Goal: Task Accomplishment & Management: Use online tool/utility

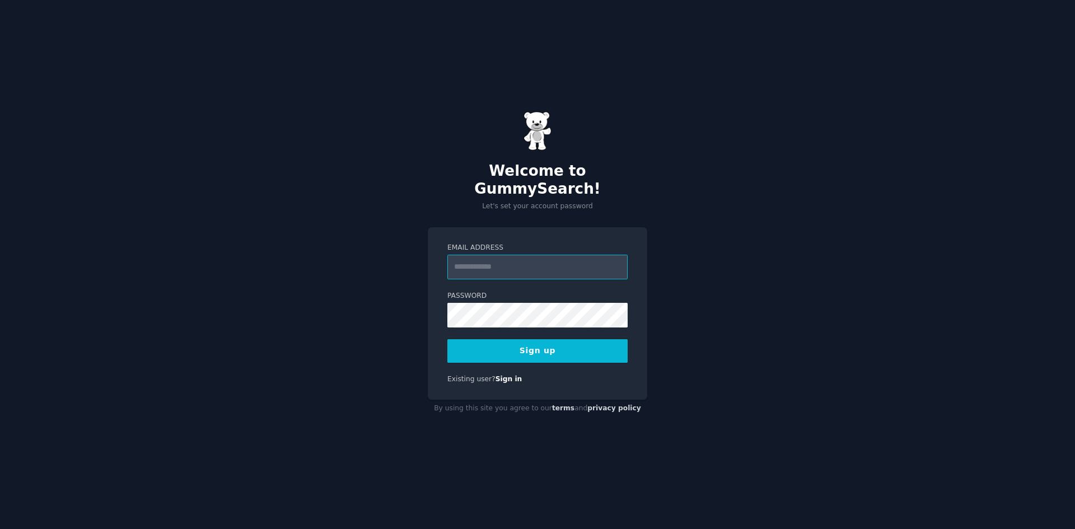
click at [527, 261] on input "Email Address" at bounding box center [537, 267] width 180 height 25
type input "**********"
click at [428, 306] on div "**********" at bounding box center [537, 313] width 219 height 173
click at [554, 349] on button "Sign up" at bounding box center [537, 351] width 180 height 24
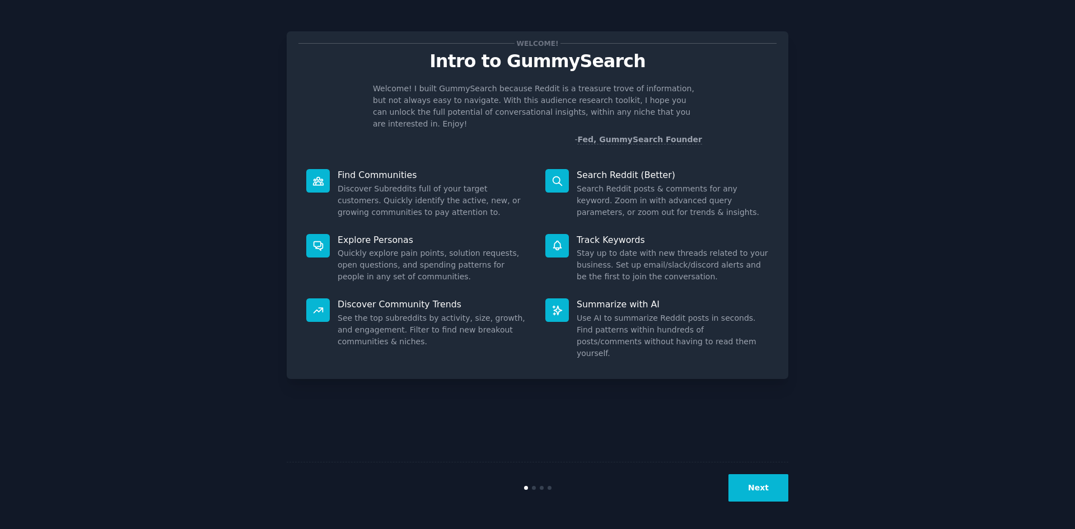
click at [608, 189] on dd "Search Reddit posts & comments for any keyword. Zoom in with advanced query par…" at bounding box center [673, 200] width 192 height 35
click at [609, 183] on dd "Search Reddit posts & comments for any keyword. Zoom in with advanced query par…" at bounding box center [673, 200] width 192 height 35
click at [760, 487] on button "Next" at bounding box center [758, 487] width 60 height 27
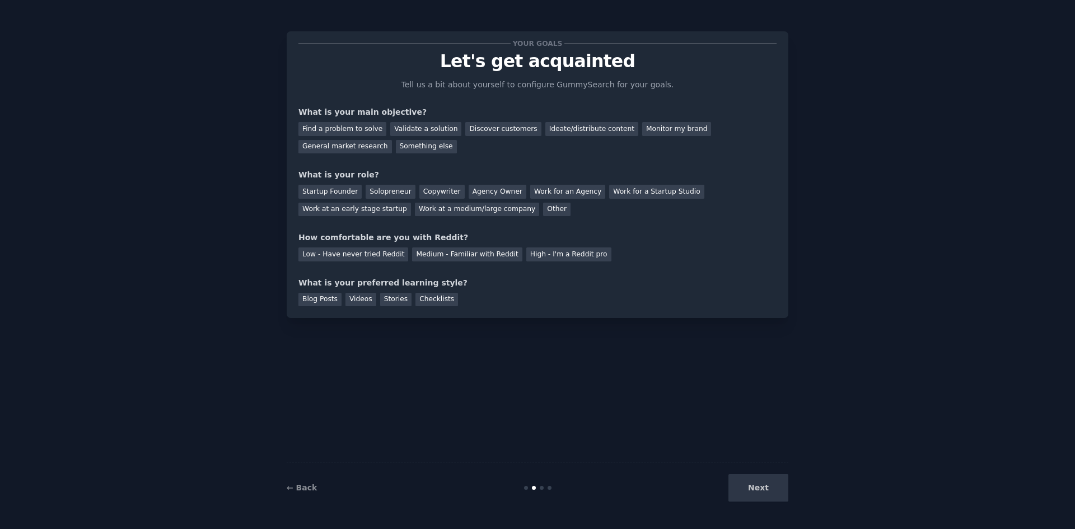
drag, startPoint x: 480, startPoint y: 129, endPoint x: 479, endPoint y: 146, distance: 16.8
click at [480, 128] on div "Discover customers" at bounding box center [503, 129] width 76 height 14
click at [385, 193] on div "Solopreneur" at bounding box center [390, 192] width 49 height 14
click at [335, 252] on div "Low - Have never tried Reddit" at bounding box center [353, 254] width 110 height 14
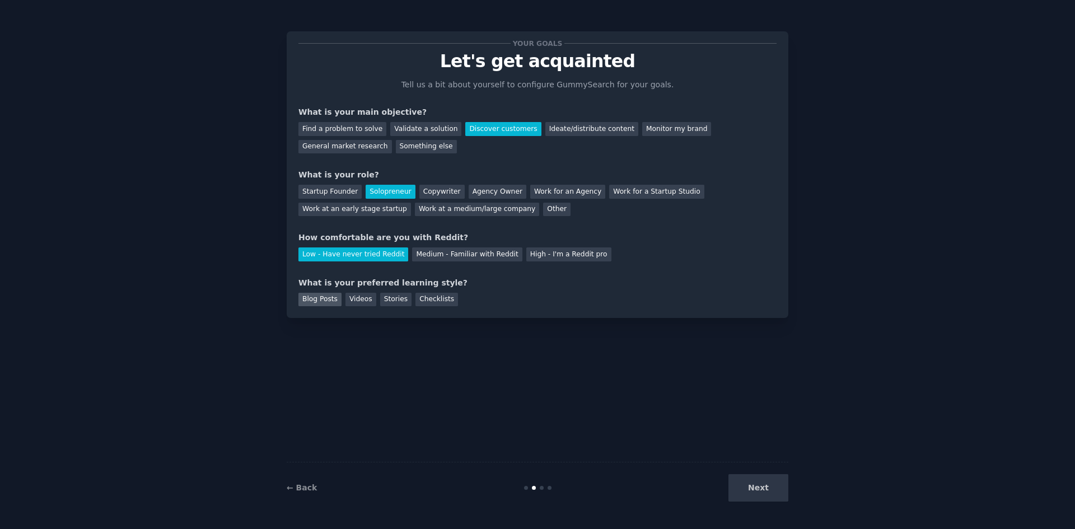
click at [311, 298] on div "Blog Posts" at bounding box center [319, 300] width 43 height 14
click at [750, 489] on button "Next" at bounding box center [758, 487] width 60 height 27
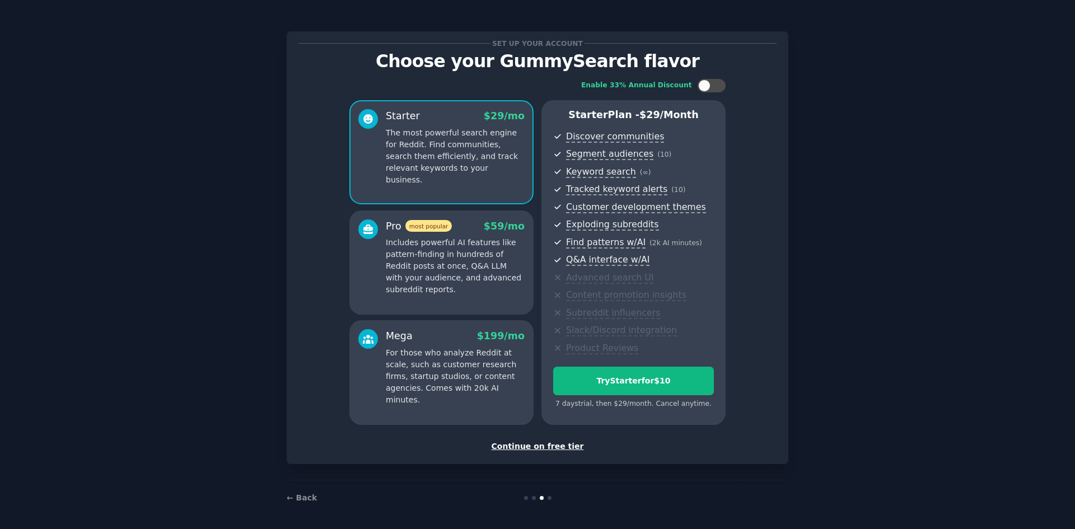
click at [528, 446] on div "Continue on free tier" at bounding box center [537, 447] width 478 height 12
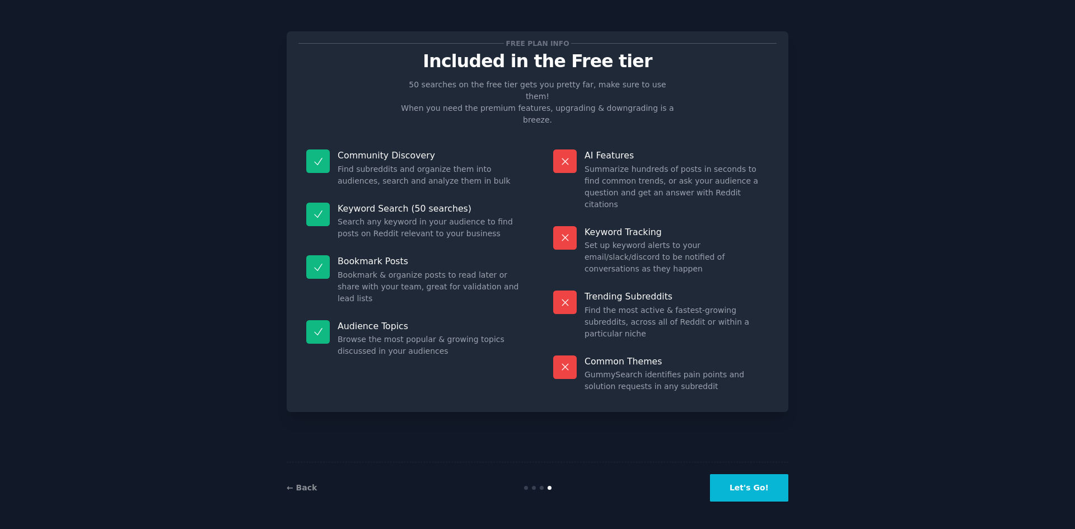
click at [738, 490] on button "Let's Go!" at bounding box center [749, 487] width 78 height 27
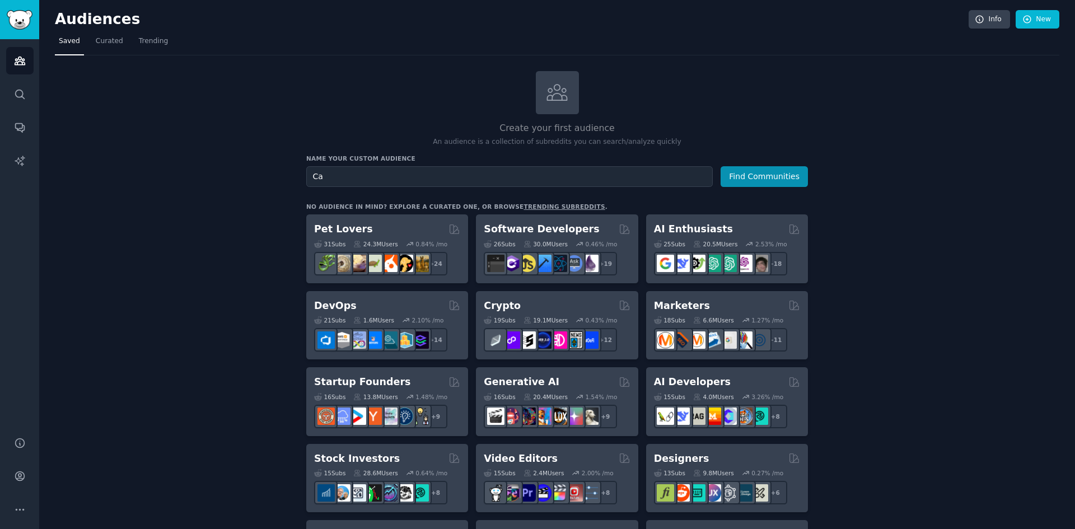
type input "C"
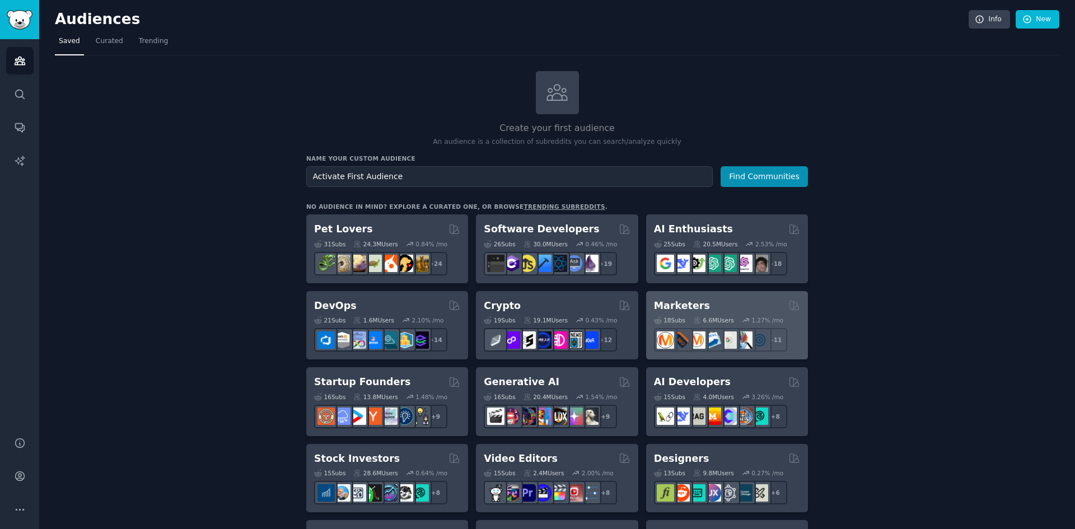
type input "Activate First Audience"
click at [682, 302] on h2 "Marketers" at bounding box center [682, 306] width 56 height 14
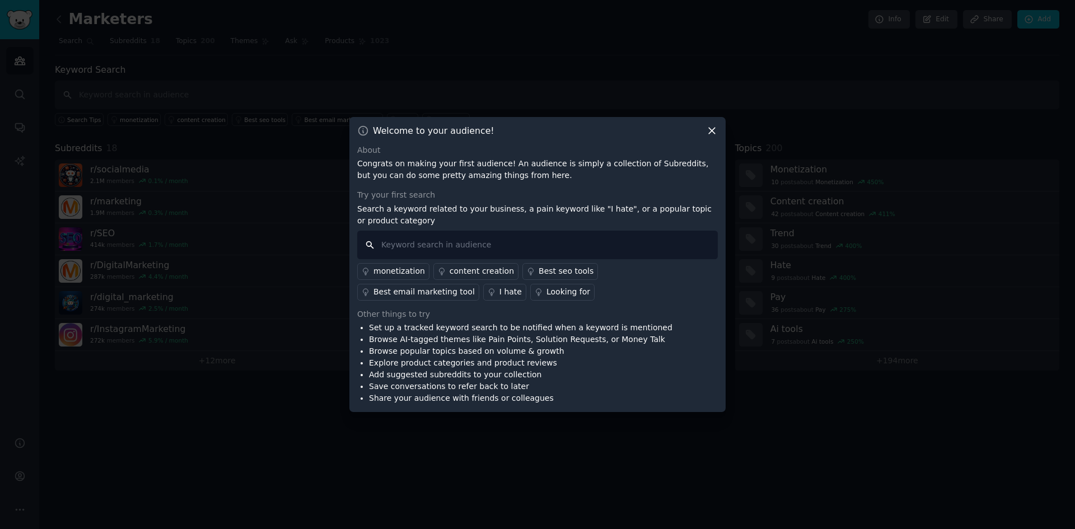
click at [412, 245] on input "text" at bounding box center [537, 245] width 361 height 29
type input "c"
type input "printed tent"
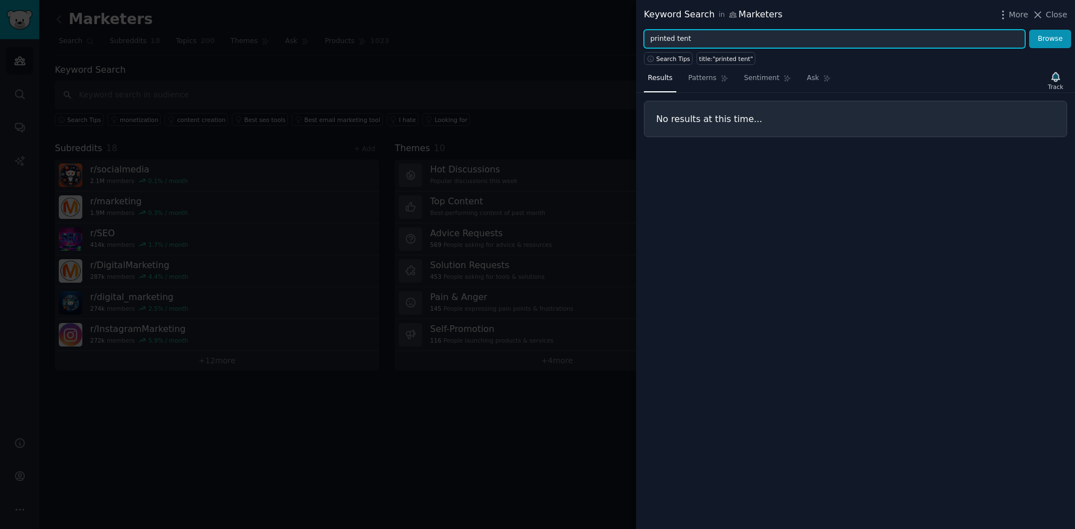
drag, startPoint x: 703, startPoint y: 34, endPoint x: 649, endPoint y: 34, distance: 54.3
click at [649, 34] on input "printed tent" at bounding box center [834, 39] width 381 height 19
type input "custom canopy"
click at [1029, 30] on button "Browse" at bounding box center [1050, 39] width 42 height 19
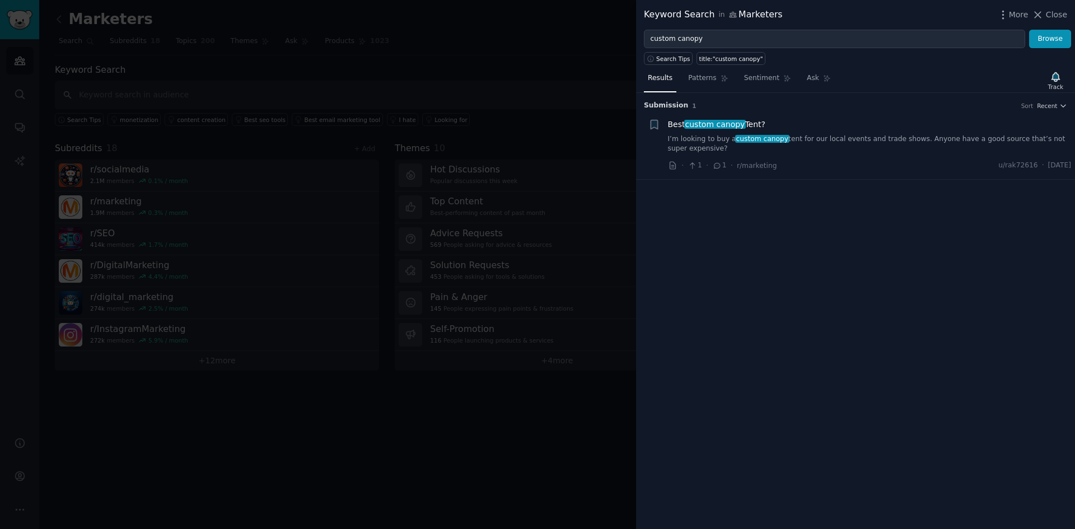
click at [703, 125] on span "custom canopy" at bounding box center [715, 124] width 62 height 9
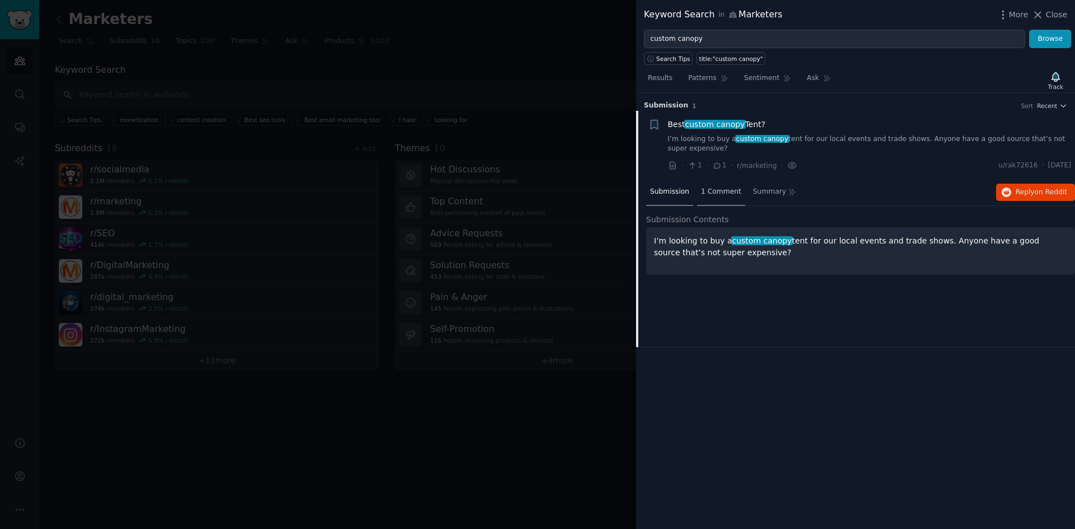
click at [703, 186] on div "1 Comment" at bounding box center [721, 192] width 48 height 27
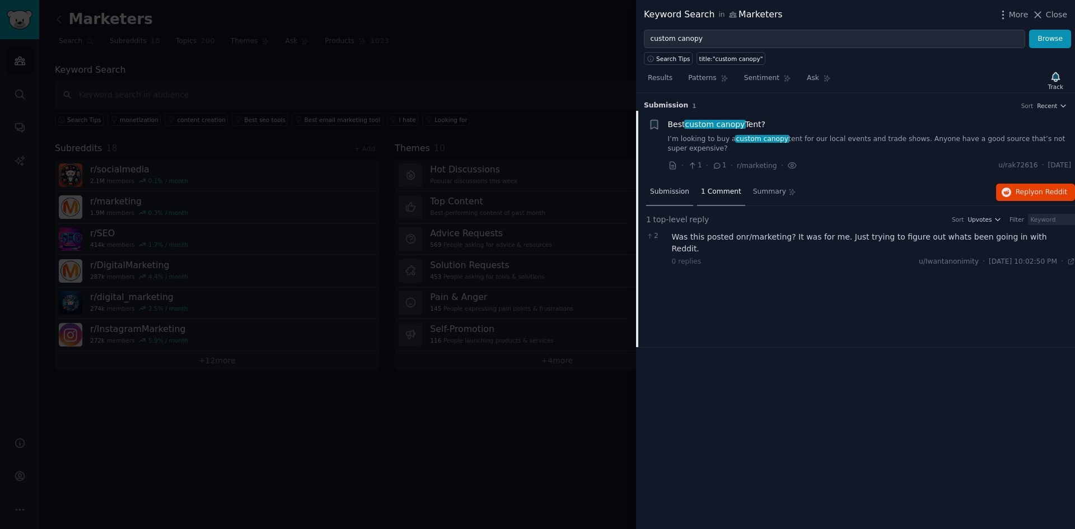
click at [670, 191] on span "Submission" at bounding box center [669, 192] width 39 height 10
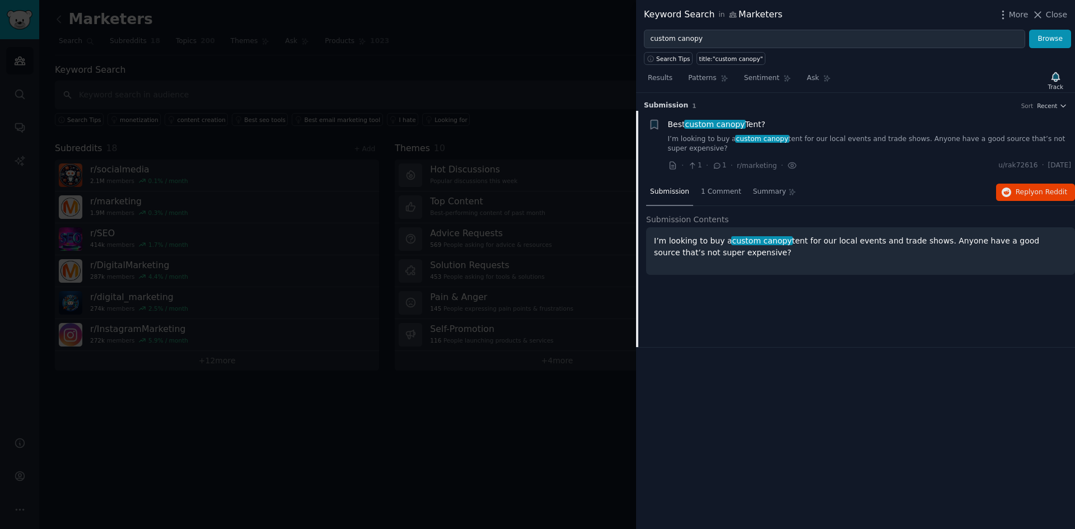
click at [1059, 11] on span "Close" at bounding box center [1056, 15] width 21 height 12
